Goal: Transaction & Acquisition: Purchase product/service

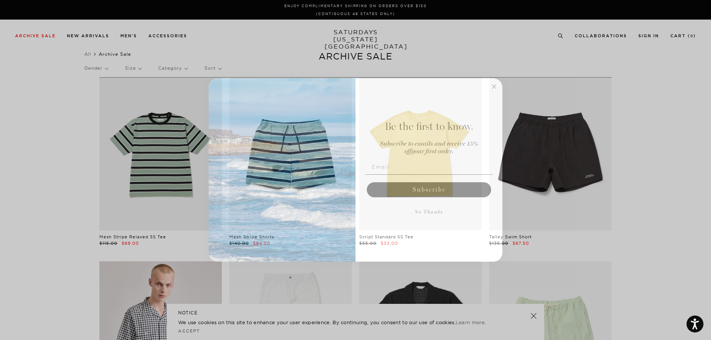
click at [493, 89] on circle "Close dialog" at bounding box center [494, 86] width 9 height 9
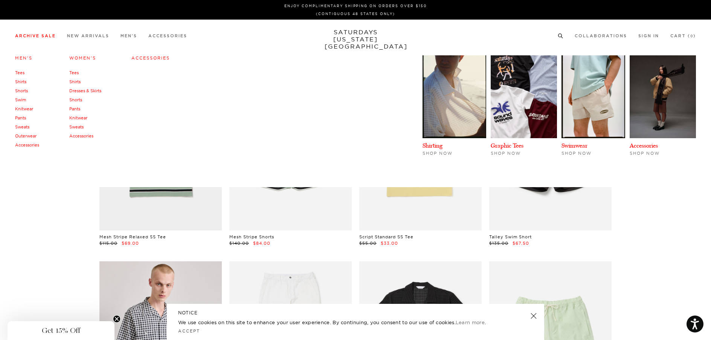
click at [28, 83] on li "Shirts" at bounding box center [27, 81] width 24 height 9
click at [24, 82] on link "Shirts" at bounding box center [20, 81] width 11 height 5
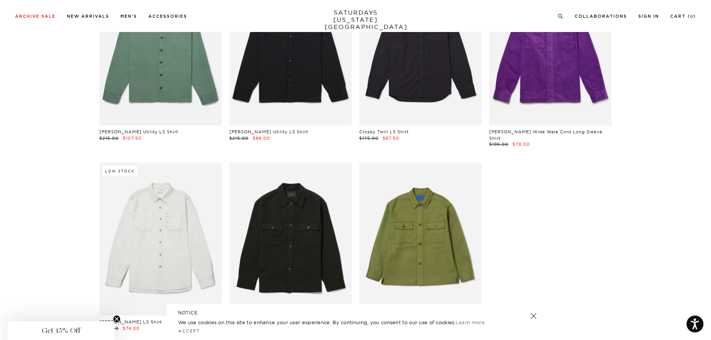
scroll to position [3438, 5]
